Goal: Check status

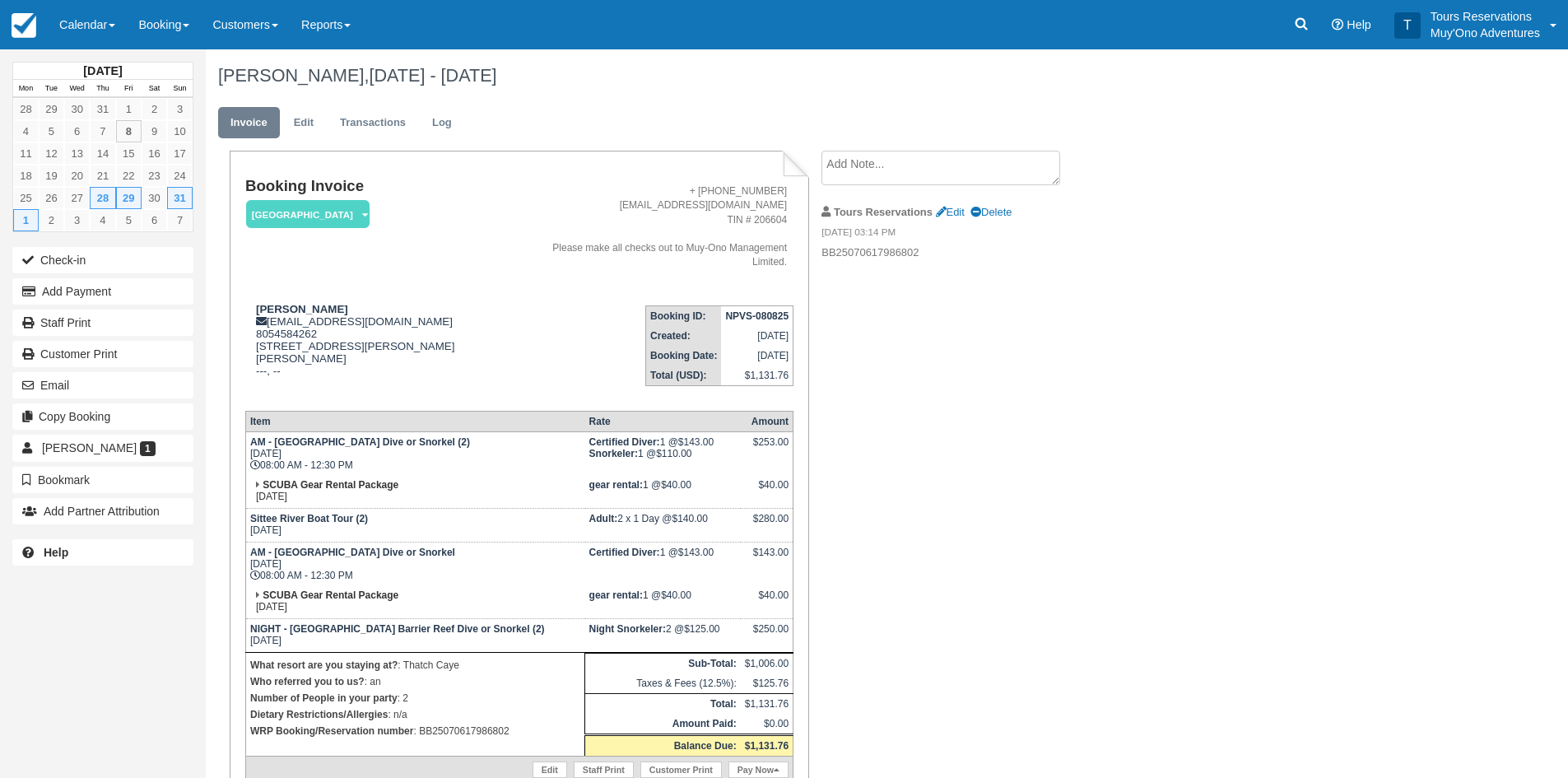
scroll to position [82, 0]
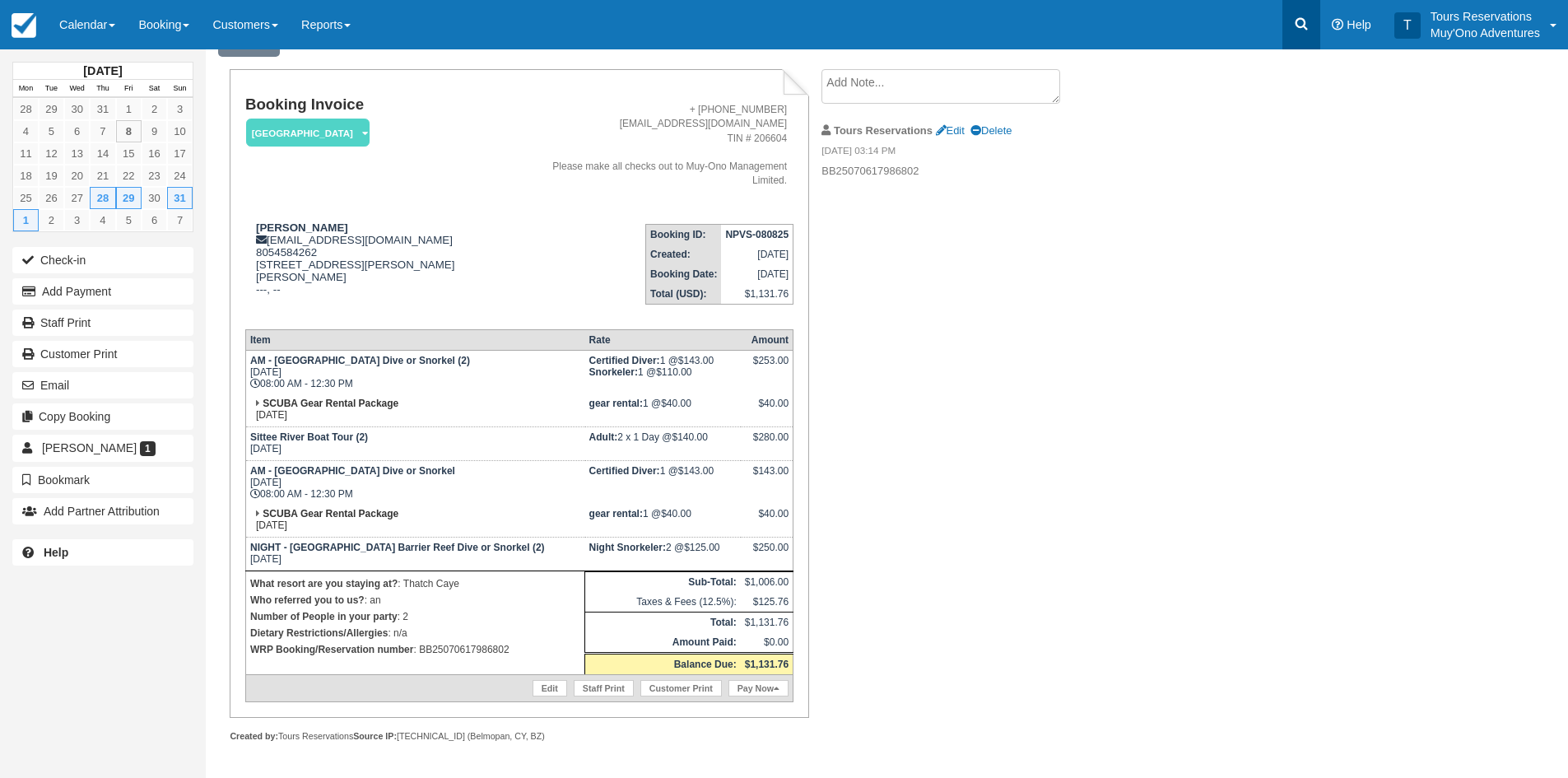
click at [1294, 31] on icon at bounding box center [1300, 23] width 16 height 16
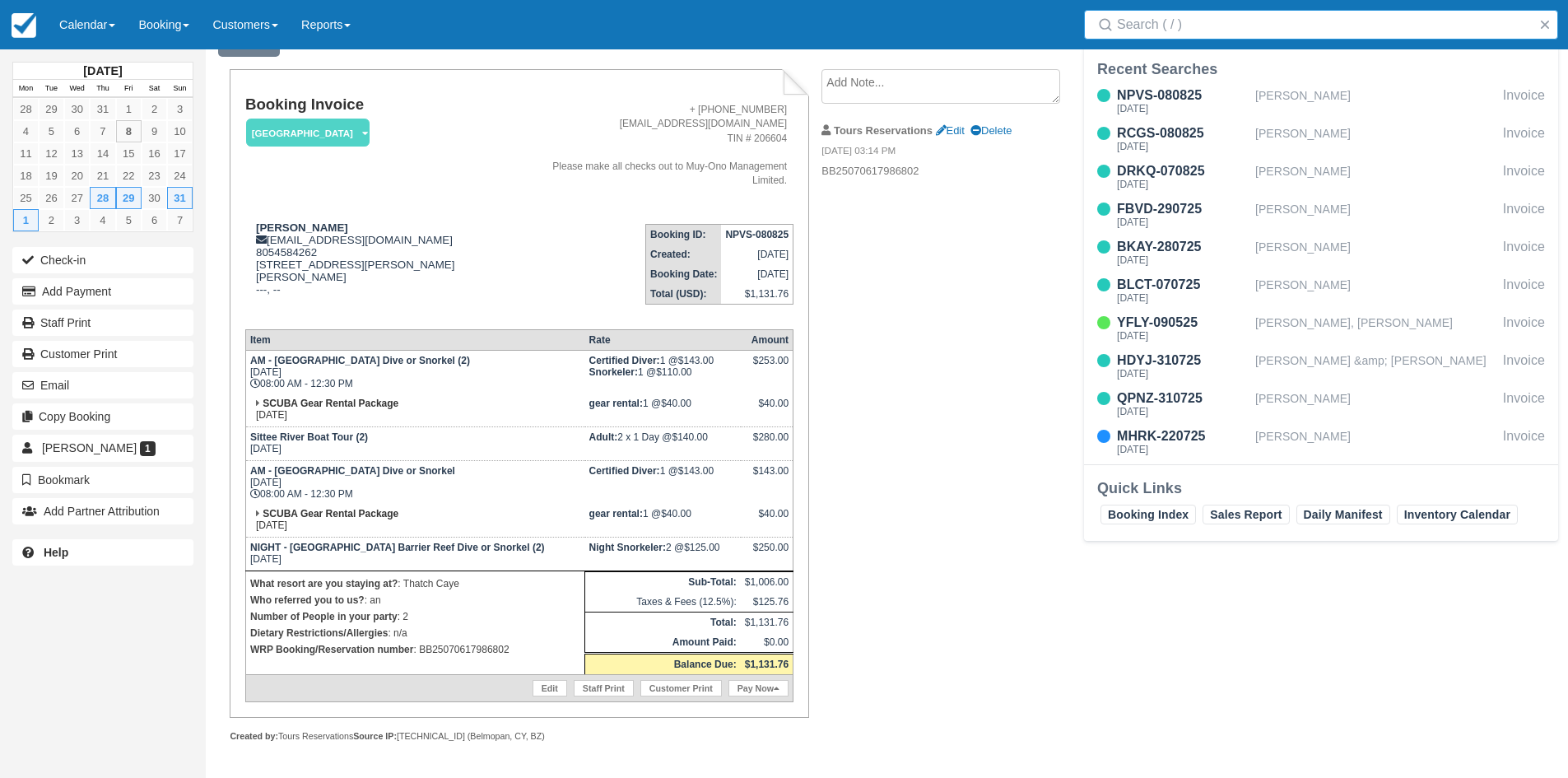
click at [1226, 29] on input "Search" at bounding box center [1324, 25] width 415 height 30
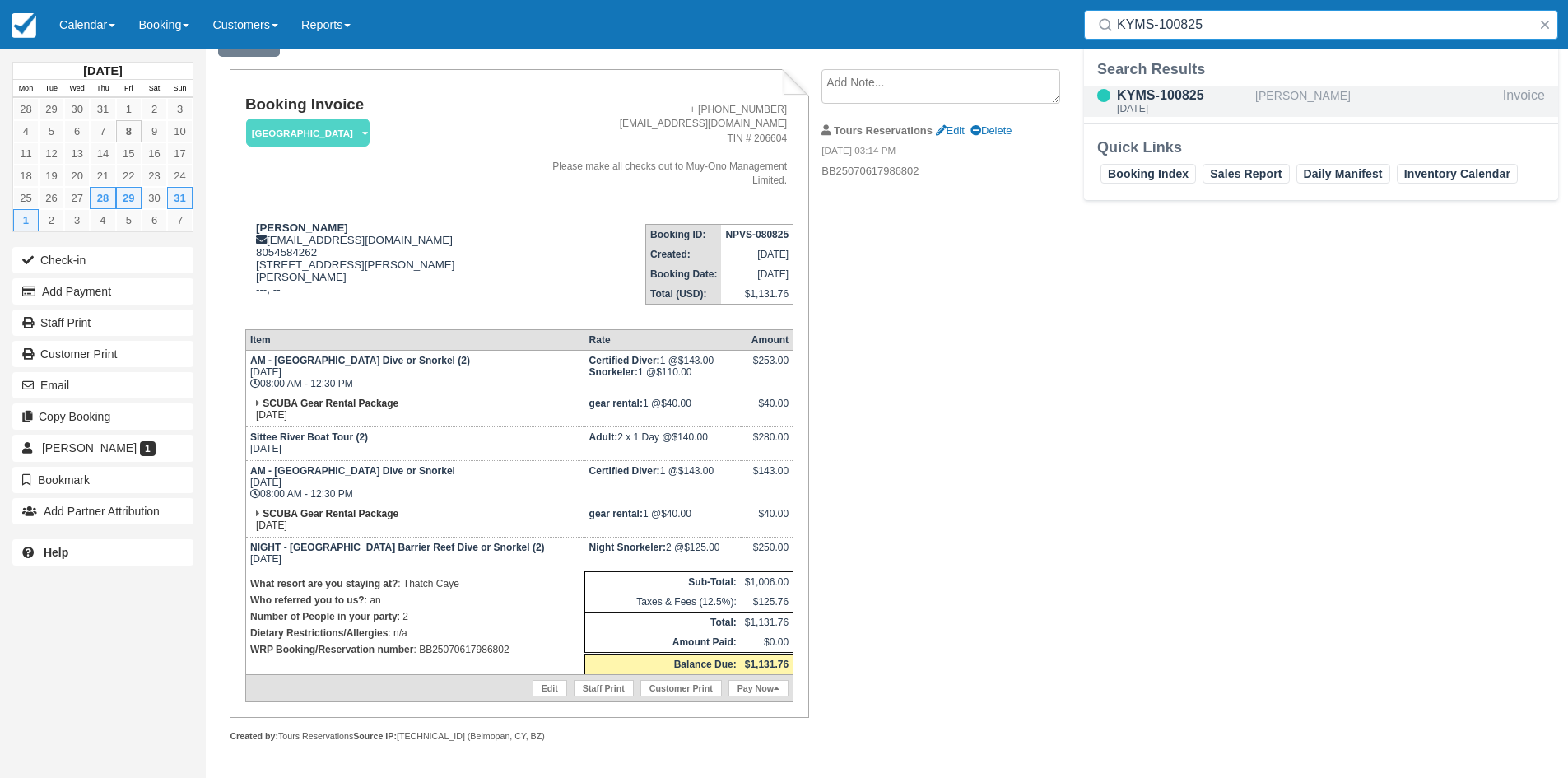
type input "KYMS-100825"
click at [1238, 89] on div "KYMS-100825" at bounding box center [1182, 95] width 132 height 20
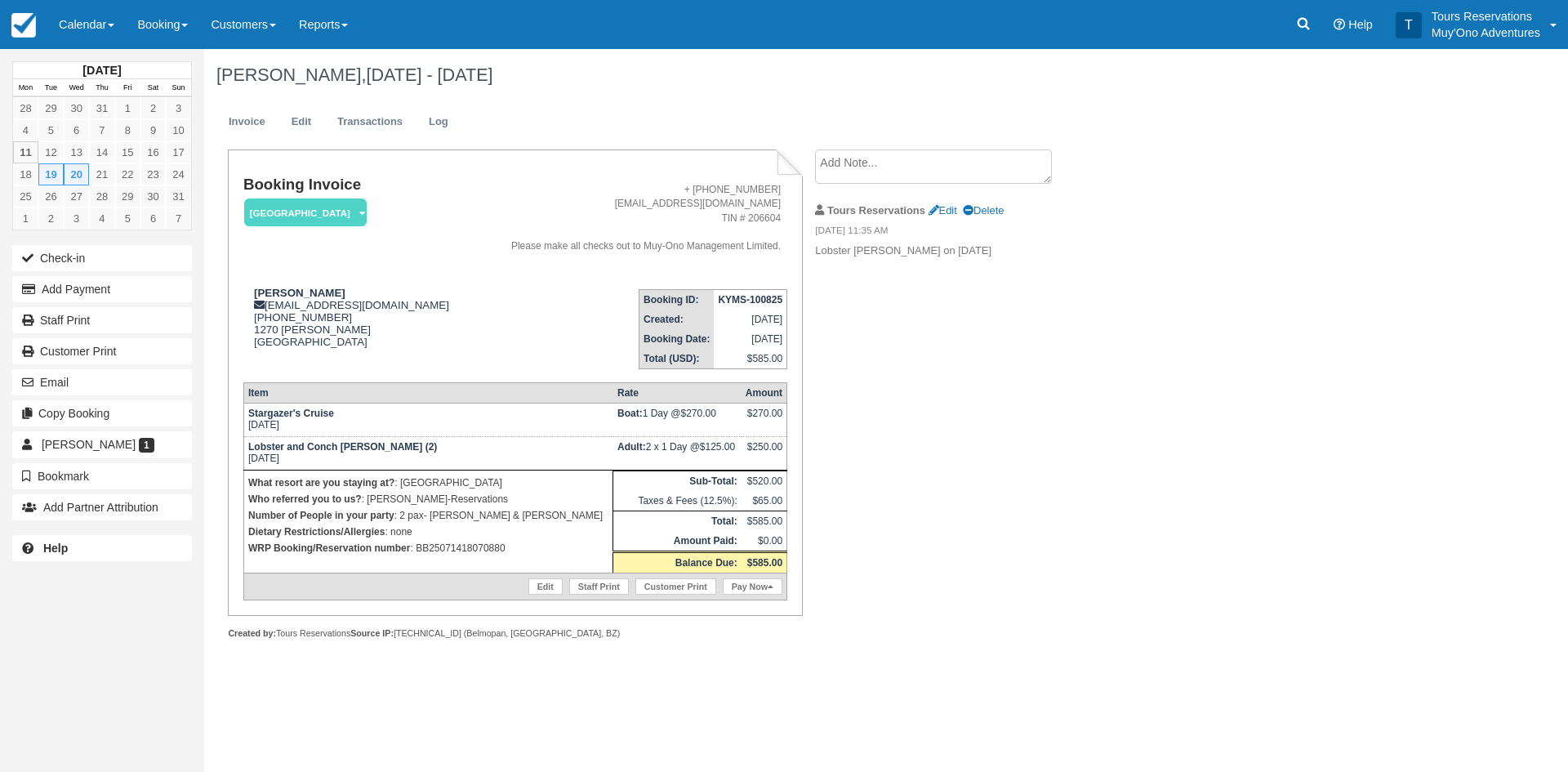
click at [981, 389] on div "Booking Invoice Thatch Caye Resort   Pending HOLD Deposit Paid Cancelled Void M…" at bounding box center [653, 411] width 899 height 525
click at [93, 37] on link "Calendar" at bounding box center [86, 24] width 78 height 49
click at [104, 147] on link "Inventory" at bounding box center [112, 138] width 129 height 35
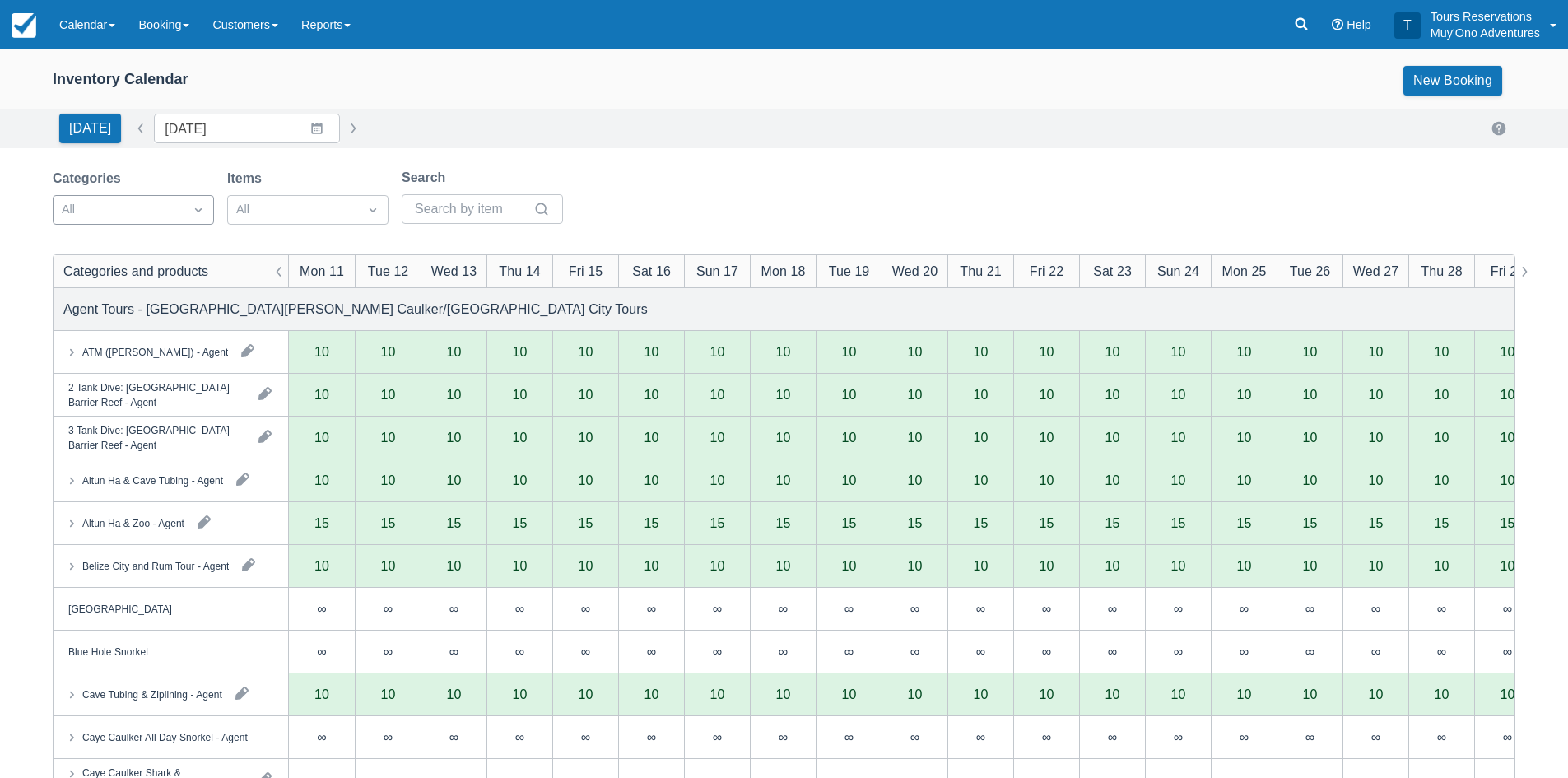
click at [178, 211] on div "All" at bounding box center [118, 210] width 130 height 26
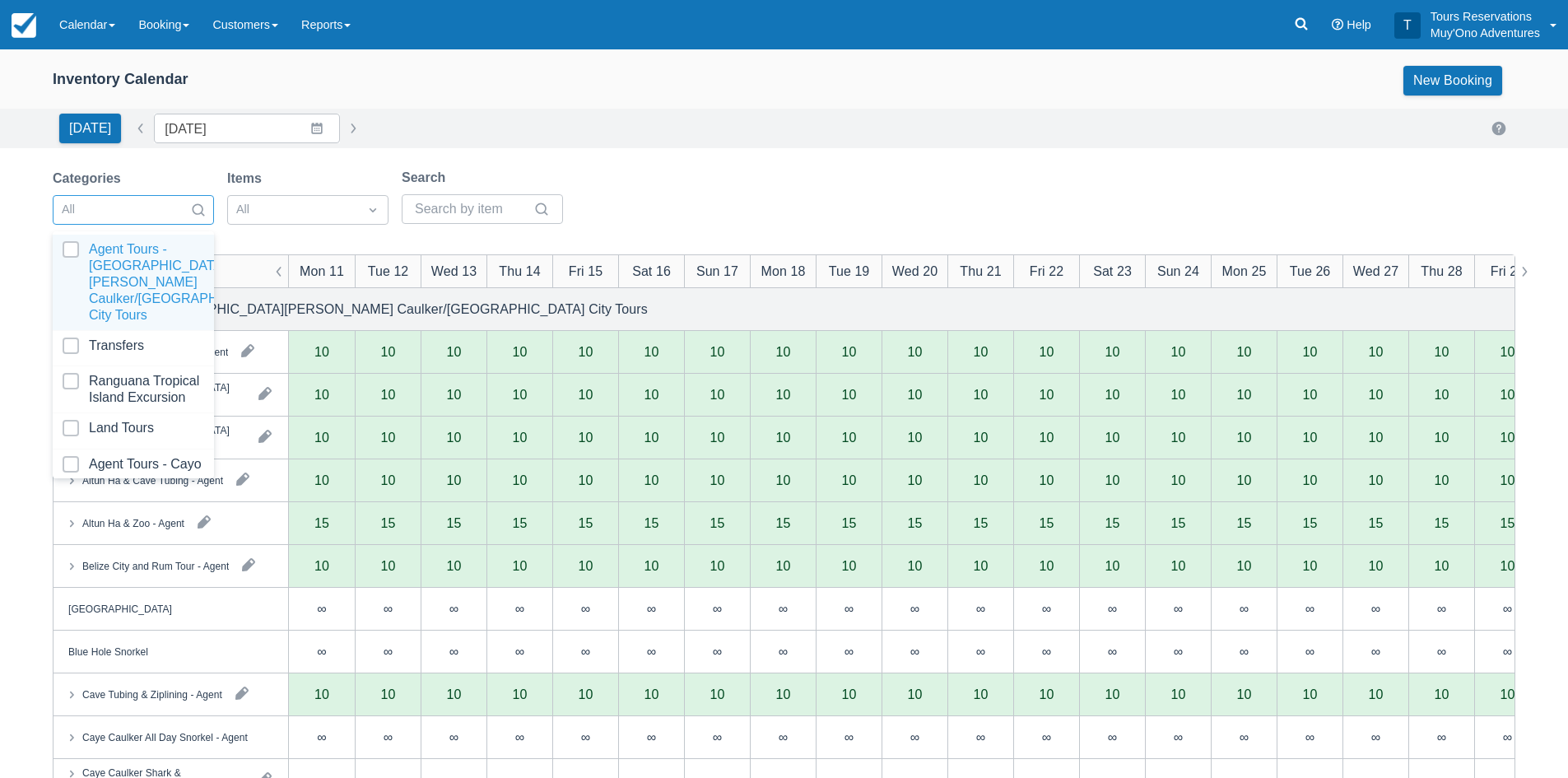
click at [262, 146] on div "[DATE] Date [DATE] Navigate forward to interact with the calendar and select a …" at bounding box center [784, 128] width 1568 height 40
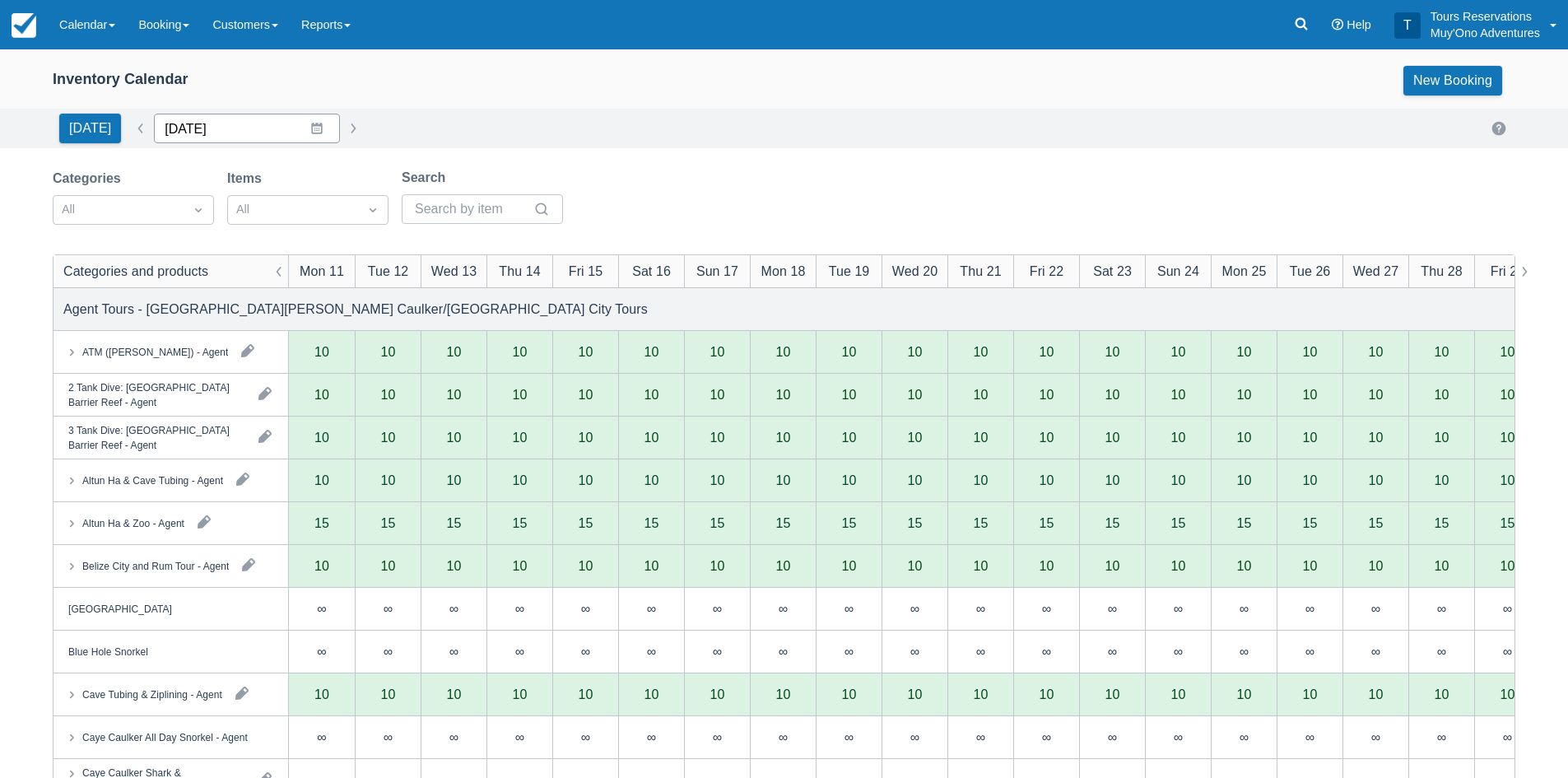
click at [262, 143] on input "[DATE]" at bounding box center [246, 128] width 186 height 30
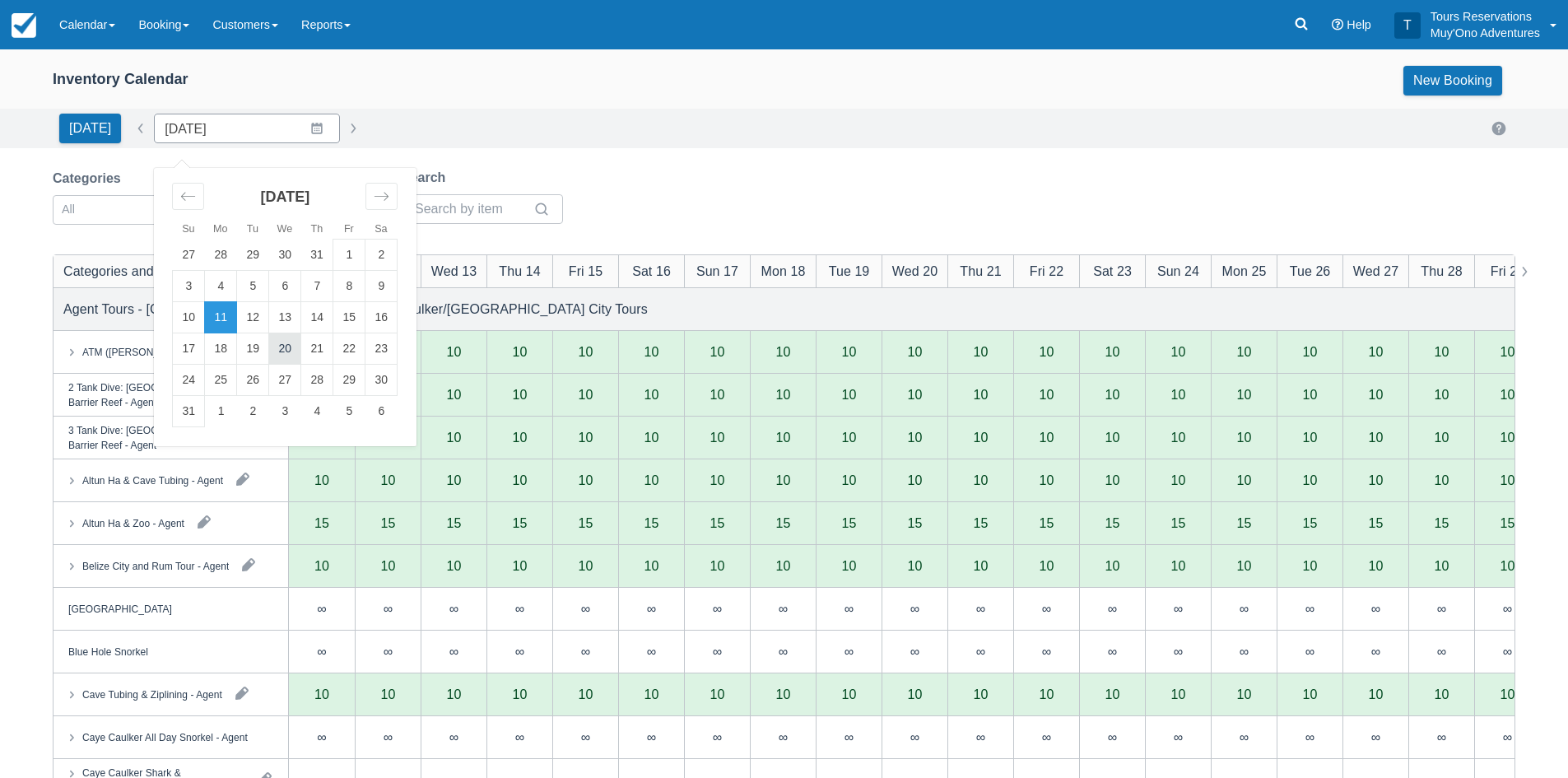
click at [285, 334] on td "20" at bounding box center [285, 348] width 32 height 31
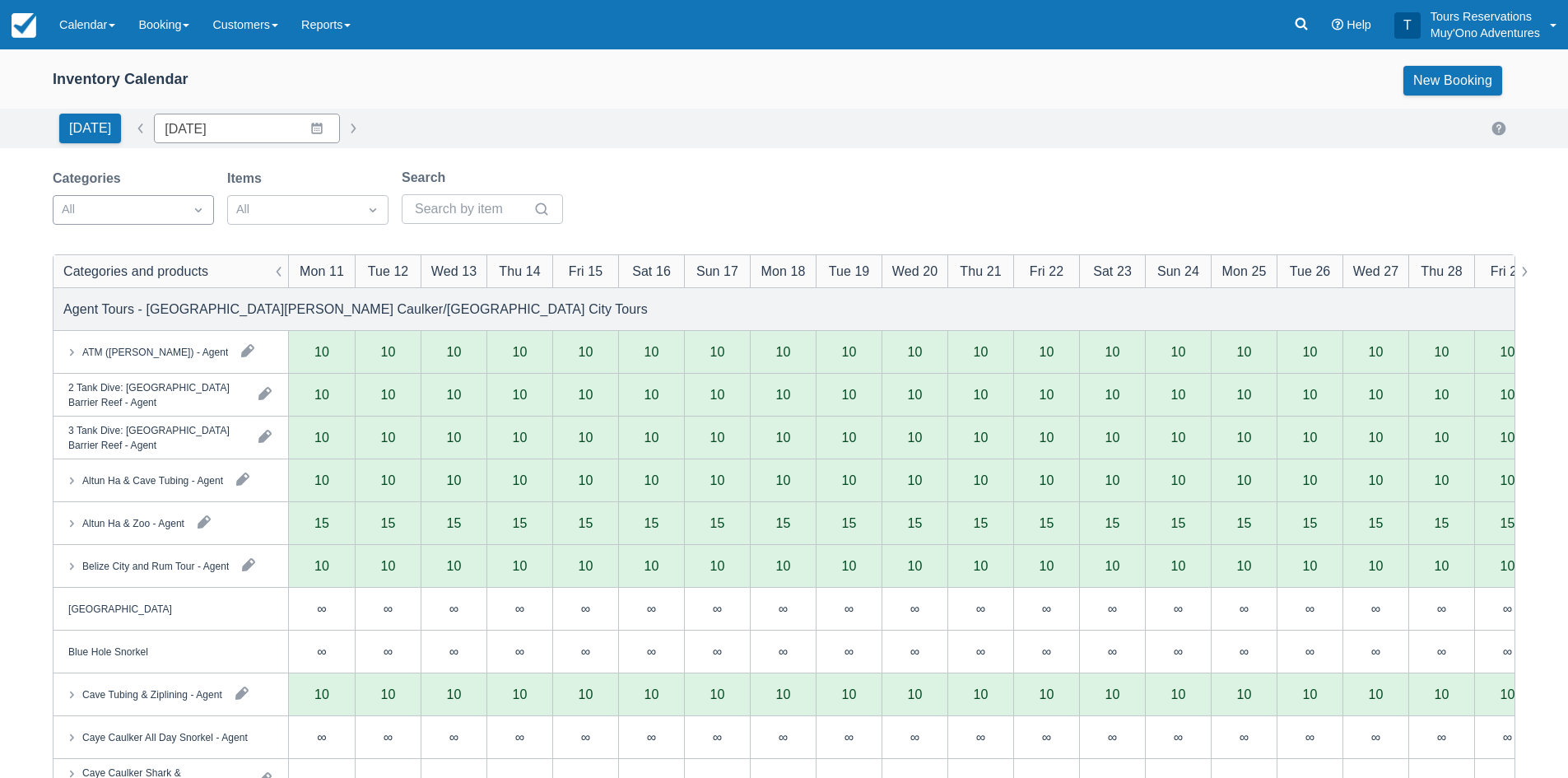
click at [144, 224] on div "All" at bounding box center [133, 210] width 161 height 30
click at [140, 224] on div "All" at bounding box center [133, 210] width 161 height 30
type input "[DATE]"
click at [150, 210] on div at bounding box center [119, 209] width 114 height 21
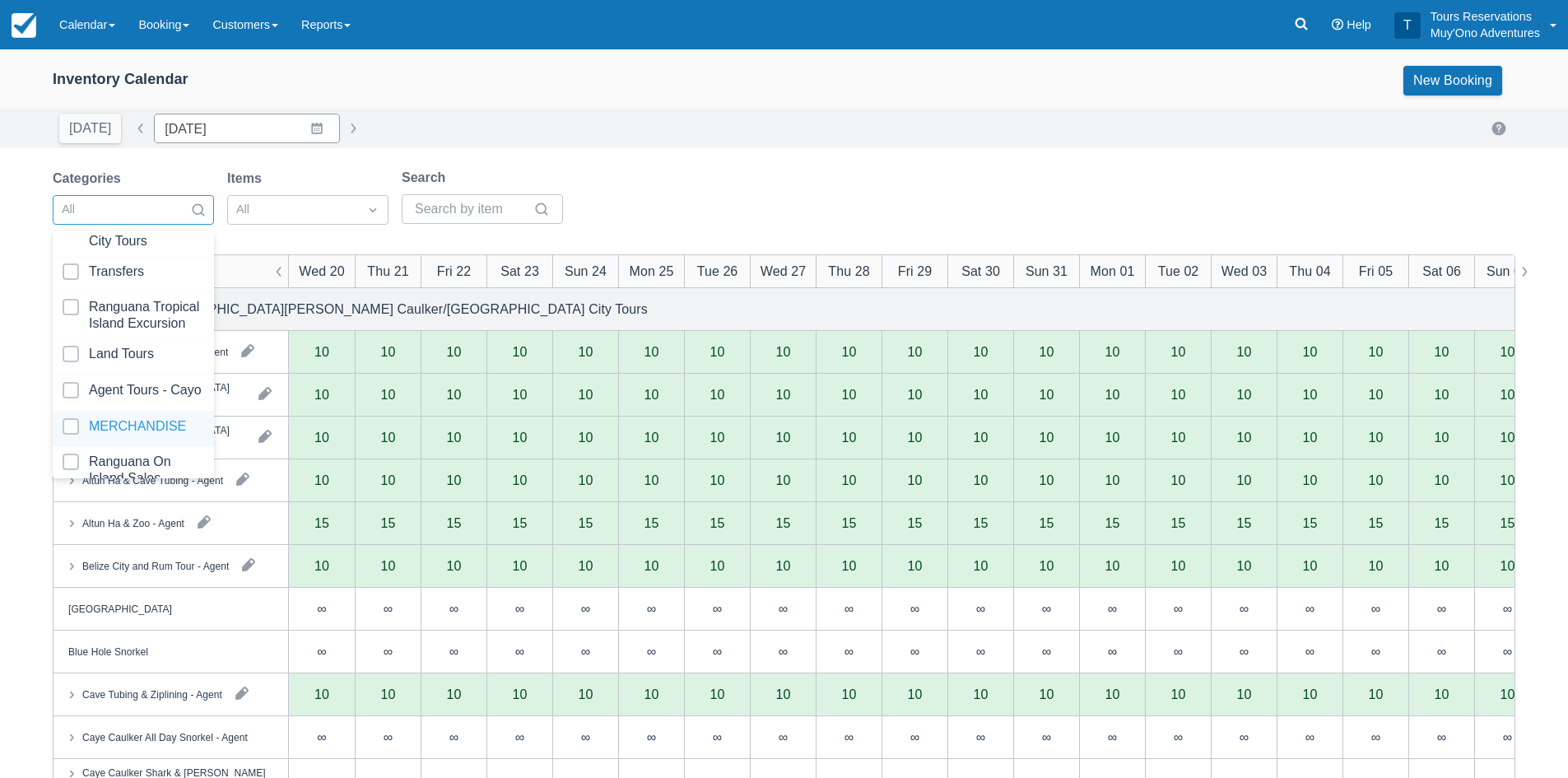
scroll to position [168, 0]
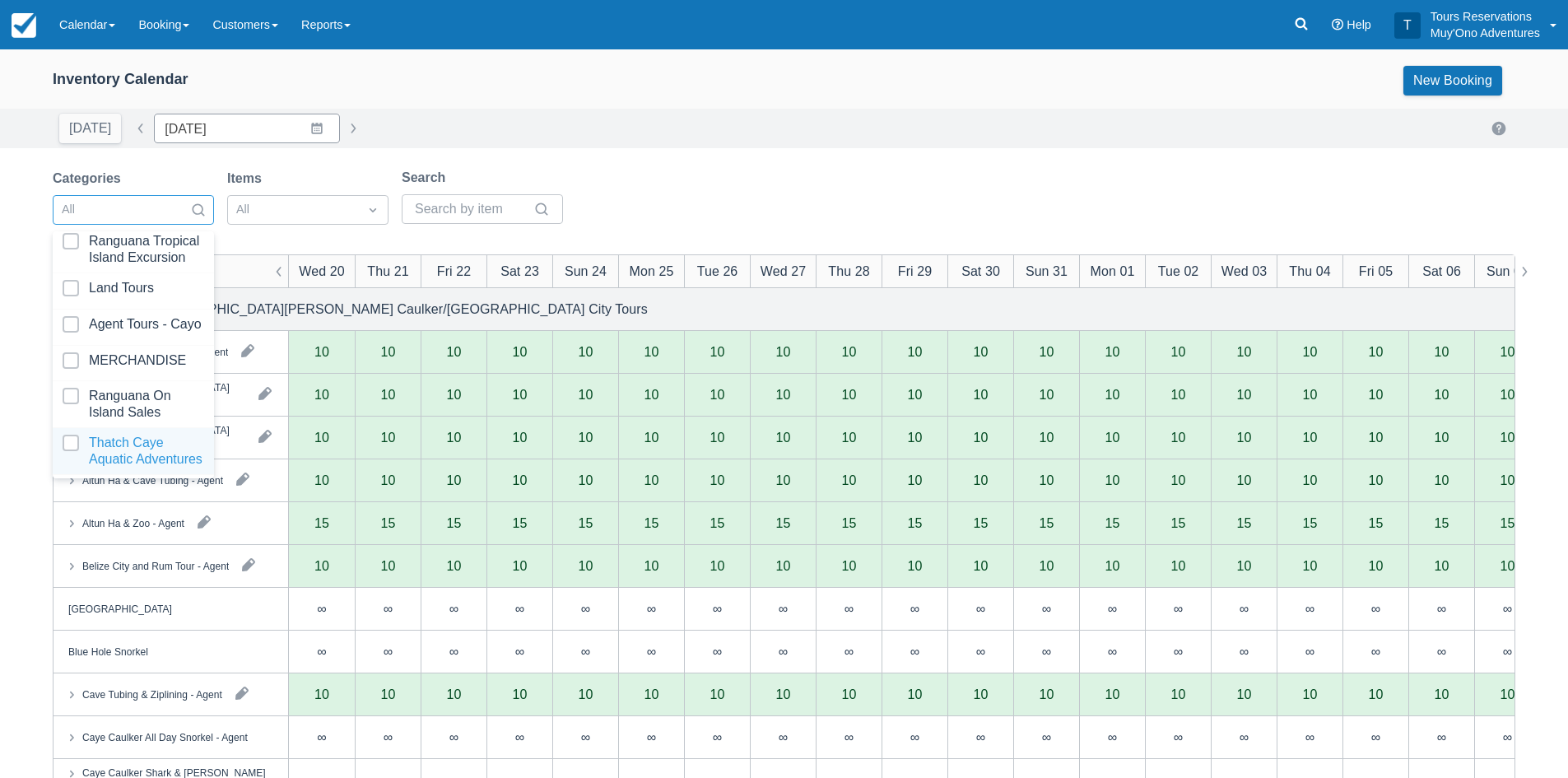
click at [136, 435] on div at bounding box center [133, 451] width 142 height 33
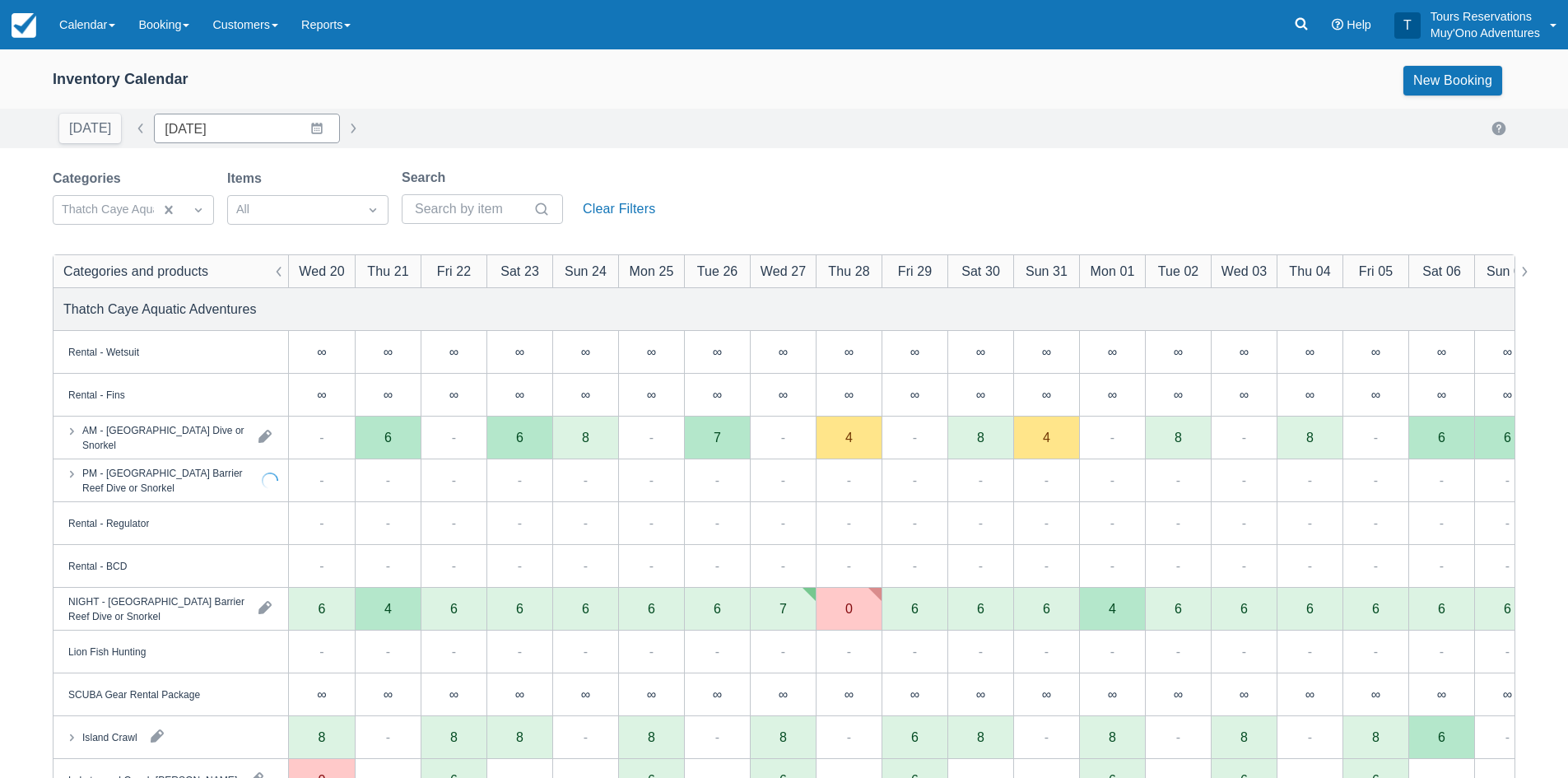
click at [780, 166] on div "Inventory Calendar New Booking [DATE] Date [DATE] Navigate forward to interact …" at bounding box center [784, 527] width 1568 height 957
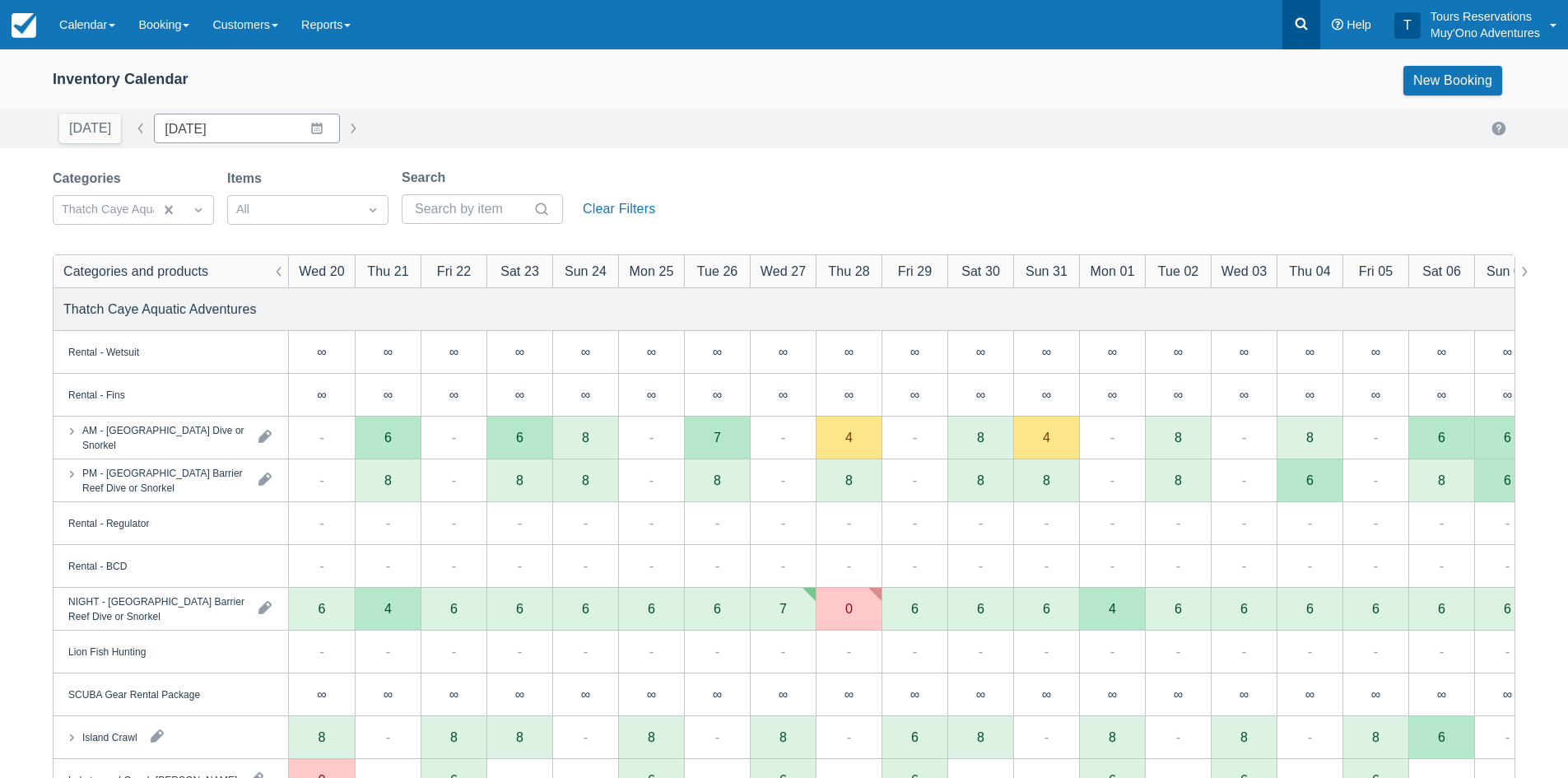
click at [1313, 27] on link at bounding box center [1300, 25] width 38 height 49
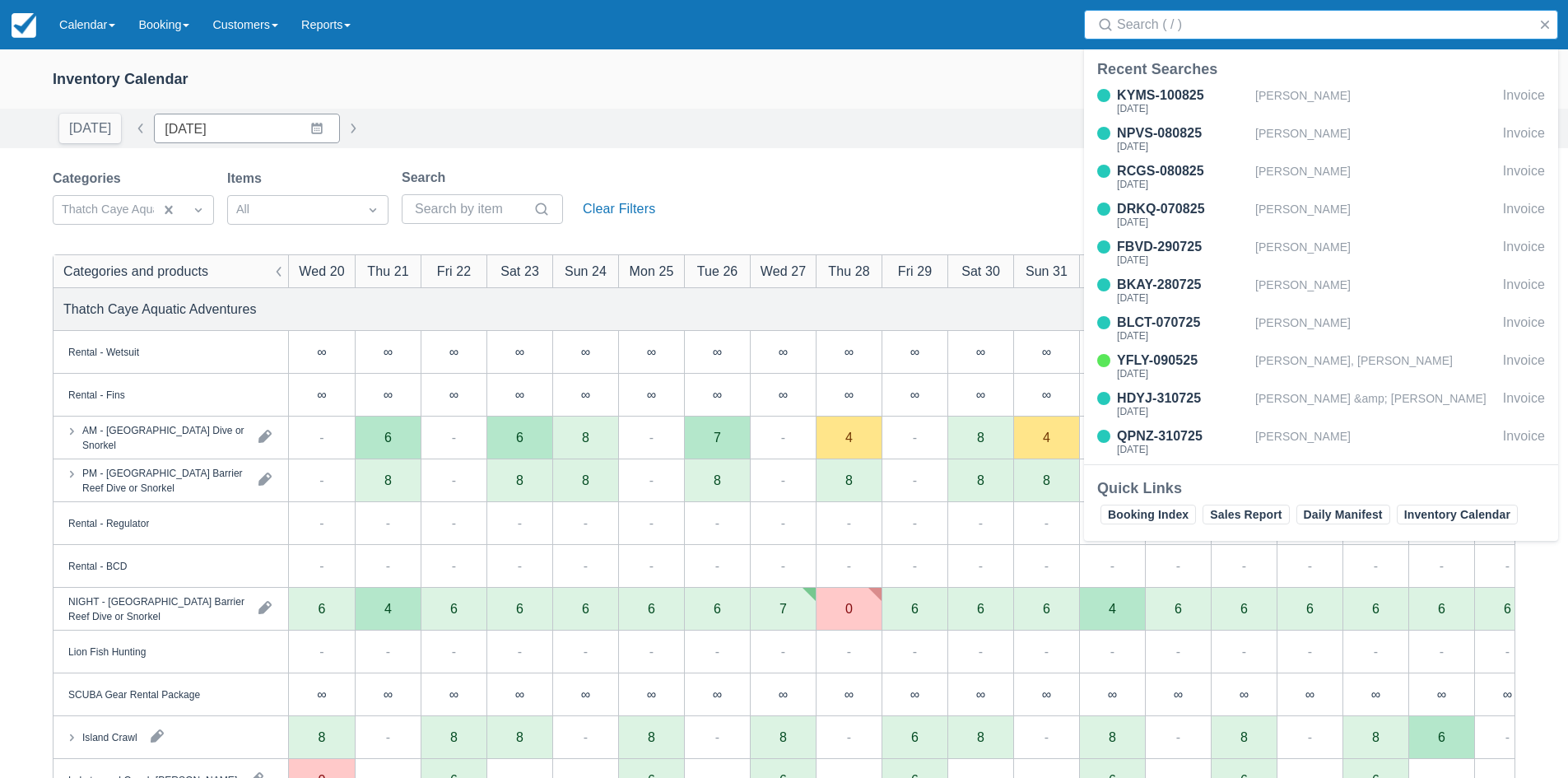
click at [1255, 27] on input "Search" at bounding box center [1324, 25] width 415 height 30
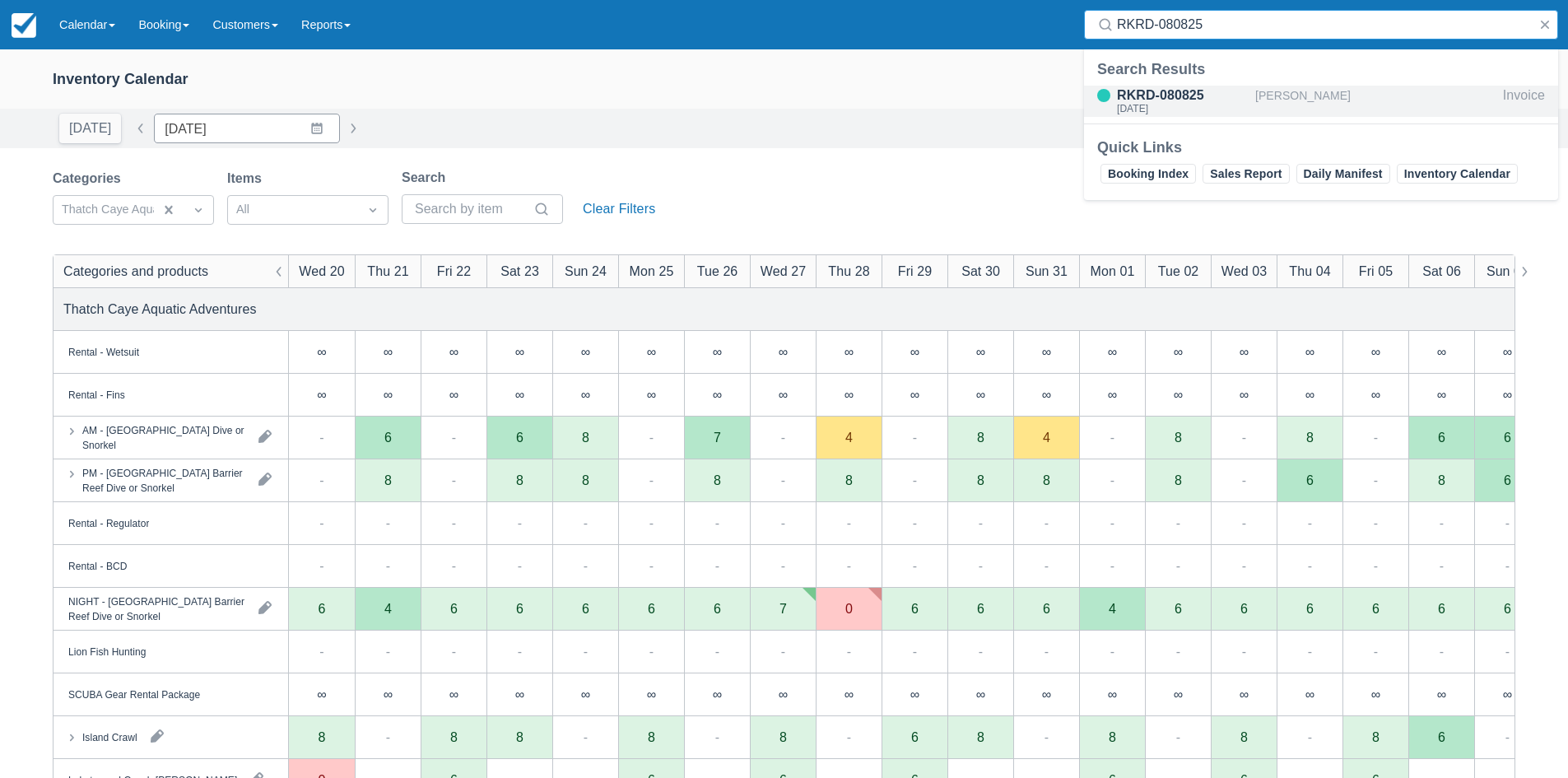
type input "RKRD-080825"
click at [1297, 94] on div "[PERSON_NAME]" at bounding box center [1376, 101] width 241 height 31
